Goal: Transaction & Acquisition: Obtain resource

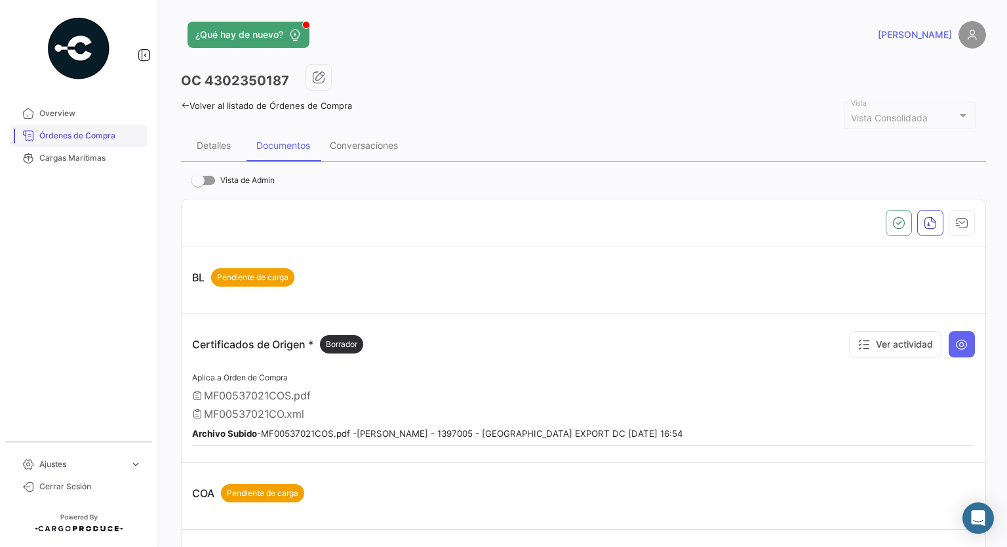
click at [75, 138] on span "Órdenes de Compra" at bounding box center [90, 136] width 102 height 12
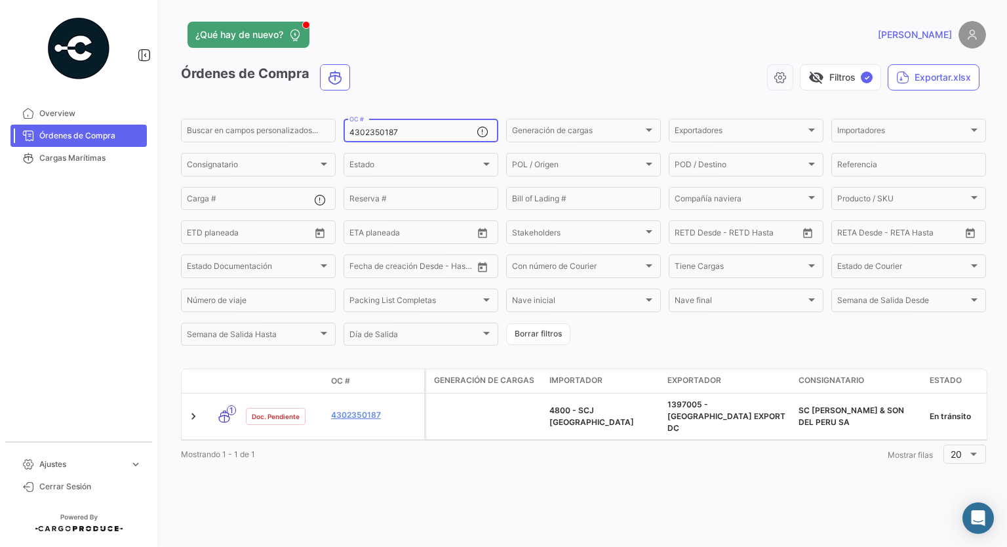
drag, startPoint x: 395, startPoint y: 137, endPoint x: 349, endPoint y: 139, distance: 46.6
click at [349, 139] on div "4302350187 OC #" at bounding box center [421, 130] width 155 height 26
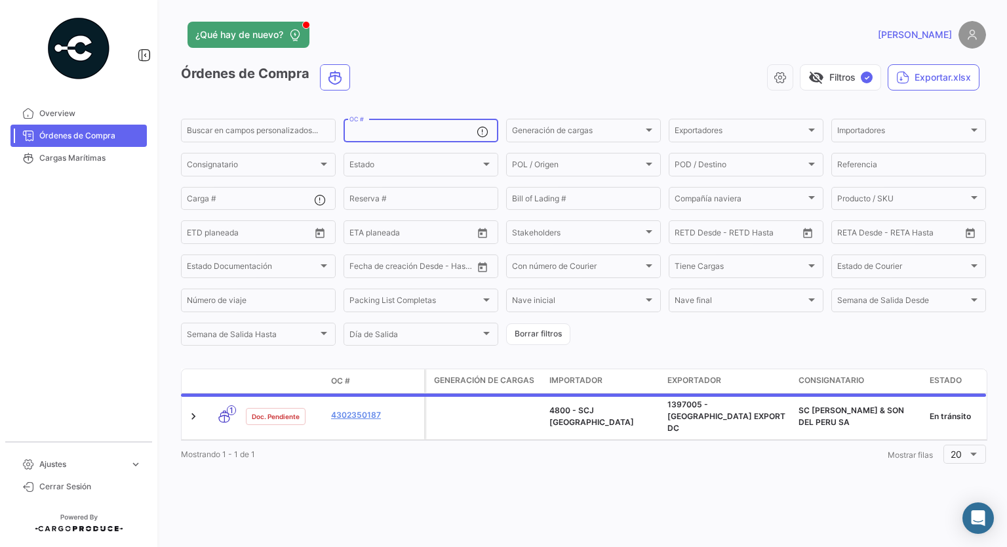
paste input "4302351829"
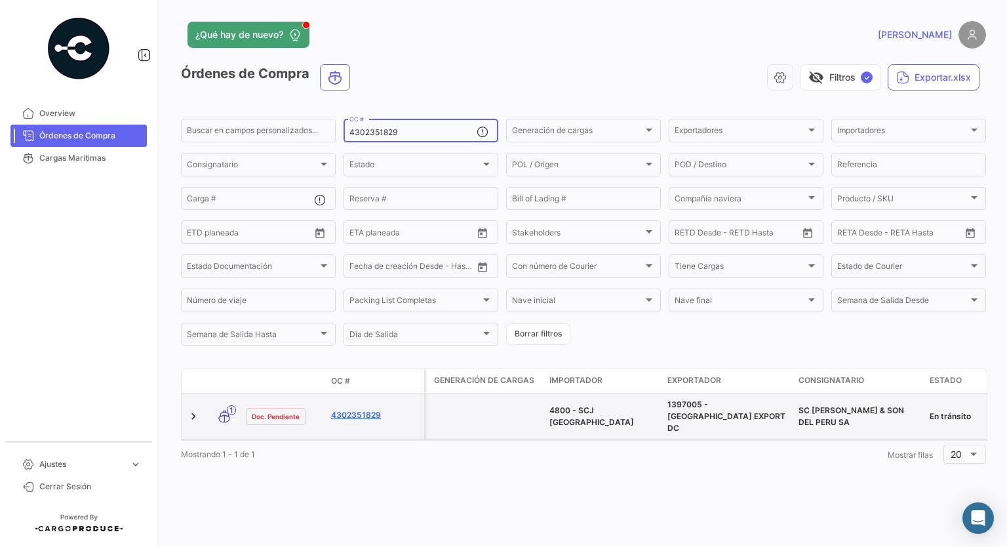
type input "4302351829"
click at [354, 413] on link "4302351829" at bounding box center [375, 415] width 88 height 12
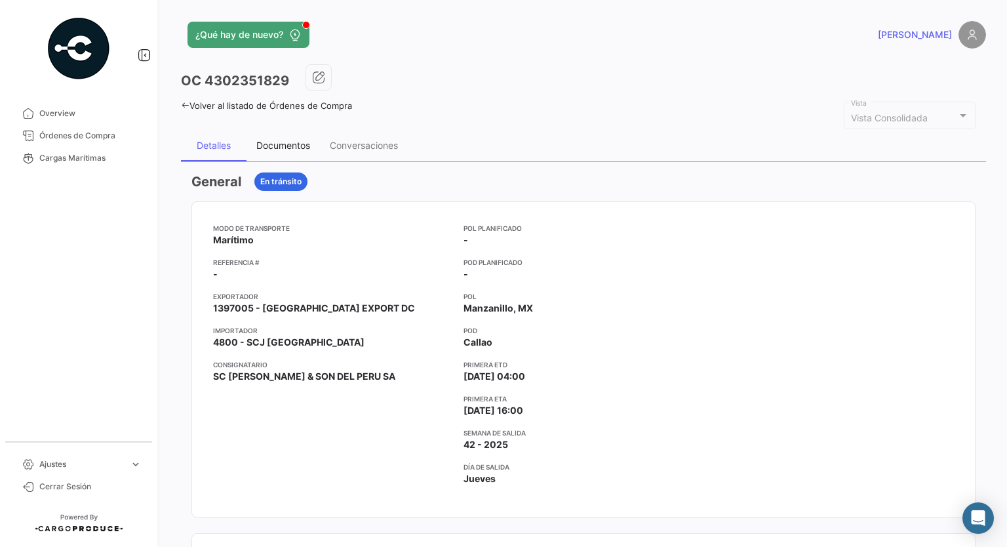
click at [282, 135] on div "Documentos" at bounding box center [283, 145] width 73 height 31
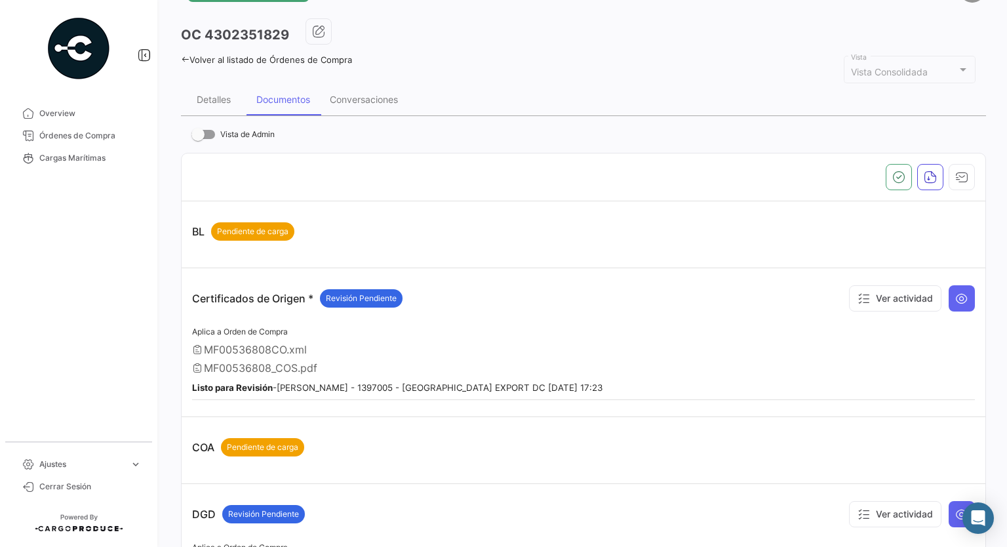
scroll to position [66, 0]
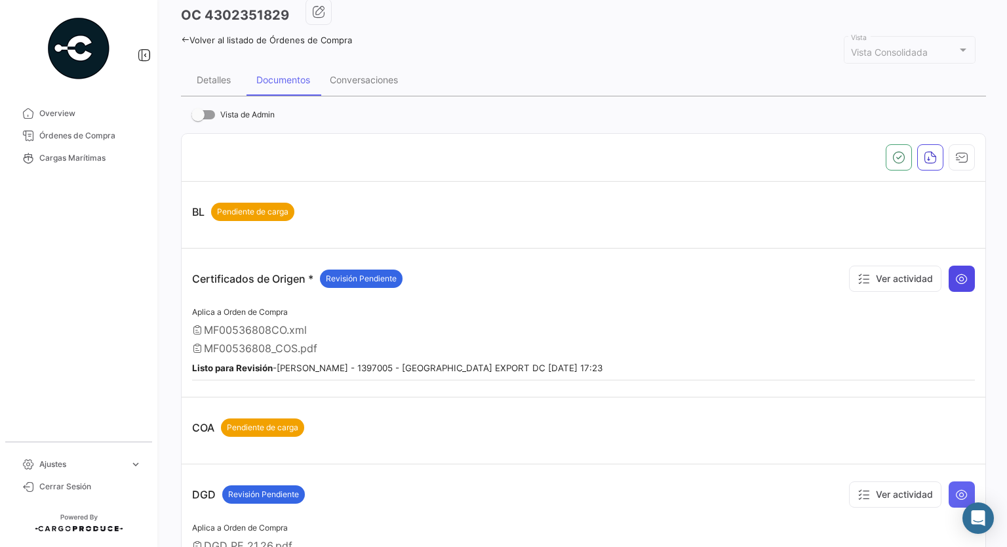
click at [957, 277] on icon at bounding box center [962, 278] width 13 height 13
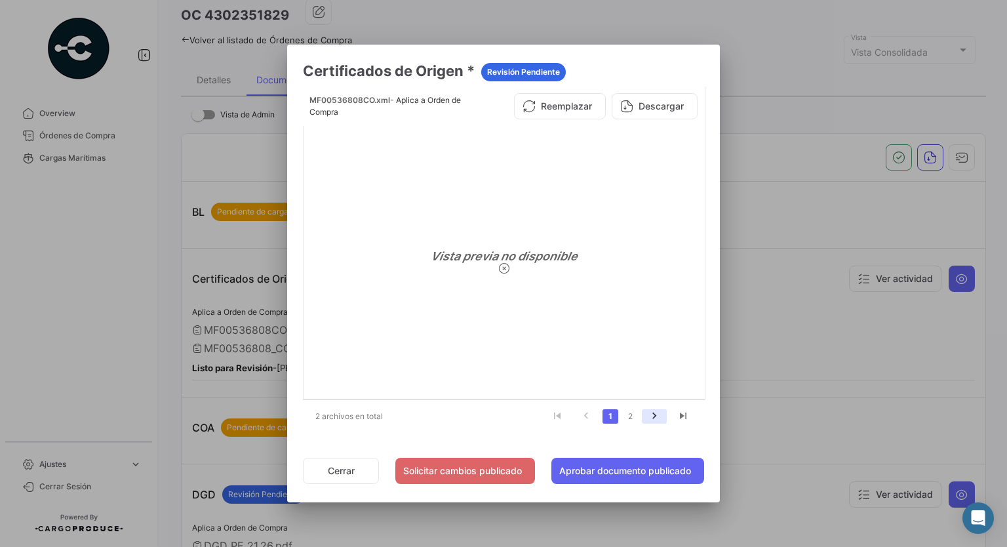
click at [653, 413] on icon "go to next page" at bounding box center [654, 418] width 17 height 16
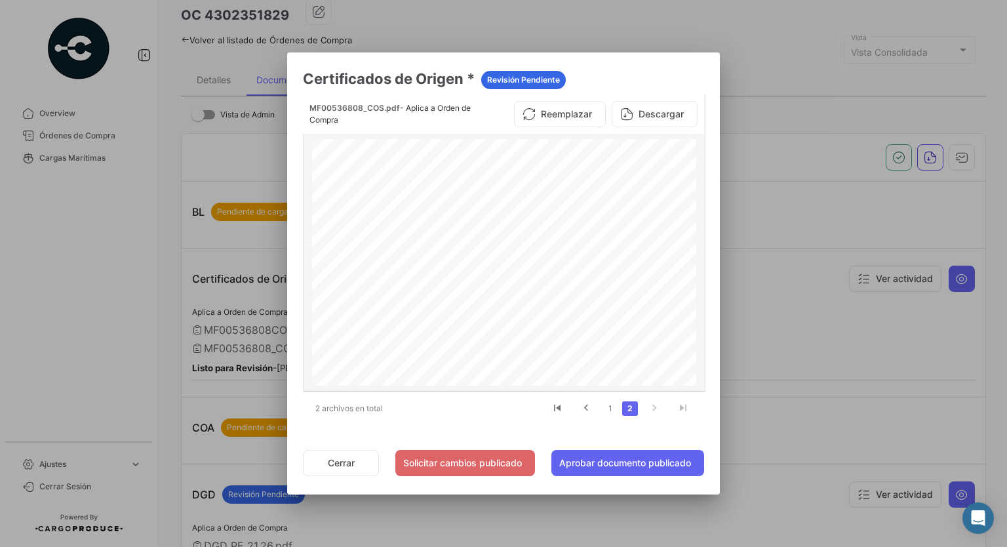
drag, startPoint x: 651, startPoint y: 119, endPoint x: 637, endPoint y: 121, distance: 13.9
click at [651, 119] on button "Descargar" at bounding box center [655, 114] width 86 height 26
